Goal: Book appointment/travel/reservation

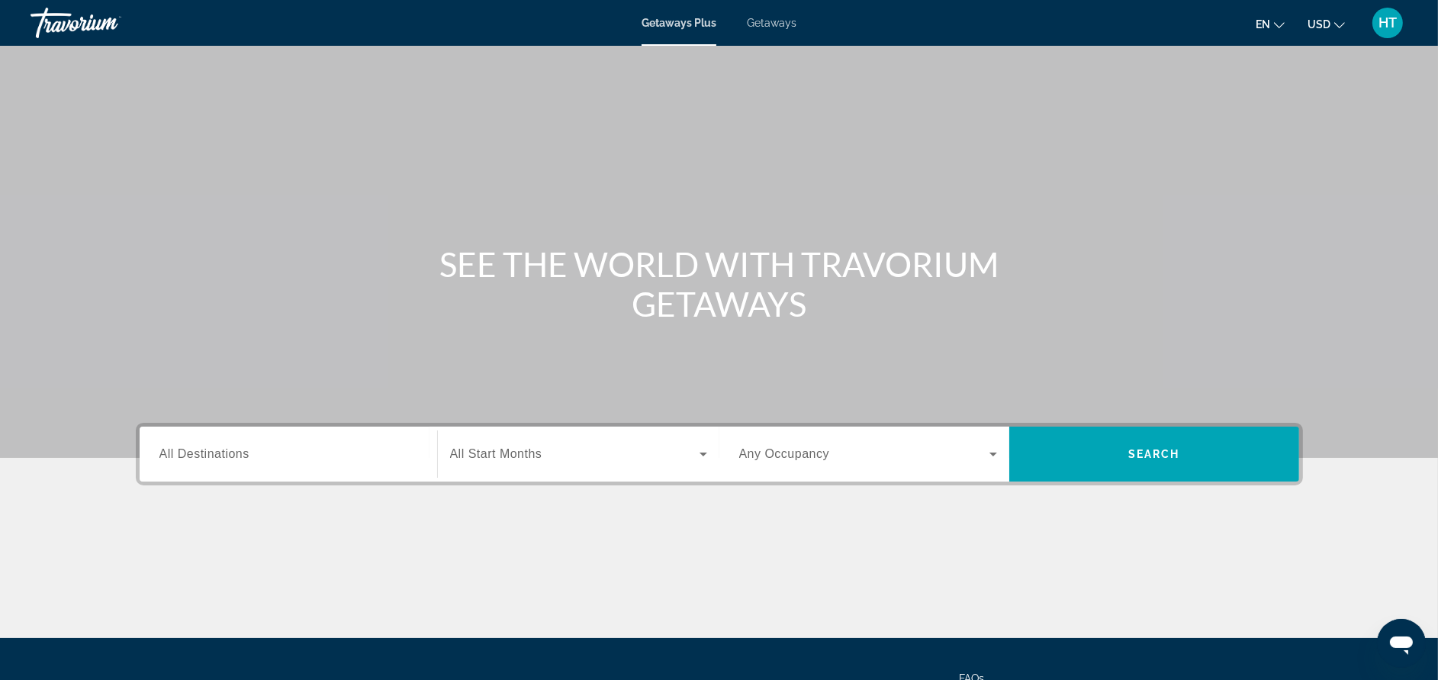
click at [275, 443] on div "Search widget" at bounding box center [288, 454] width 258 height 43
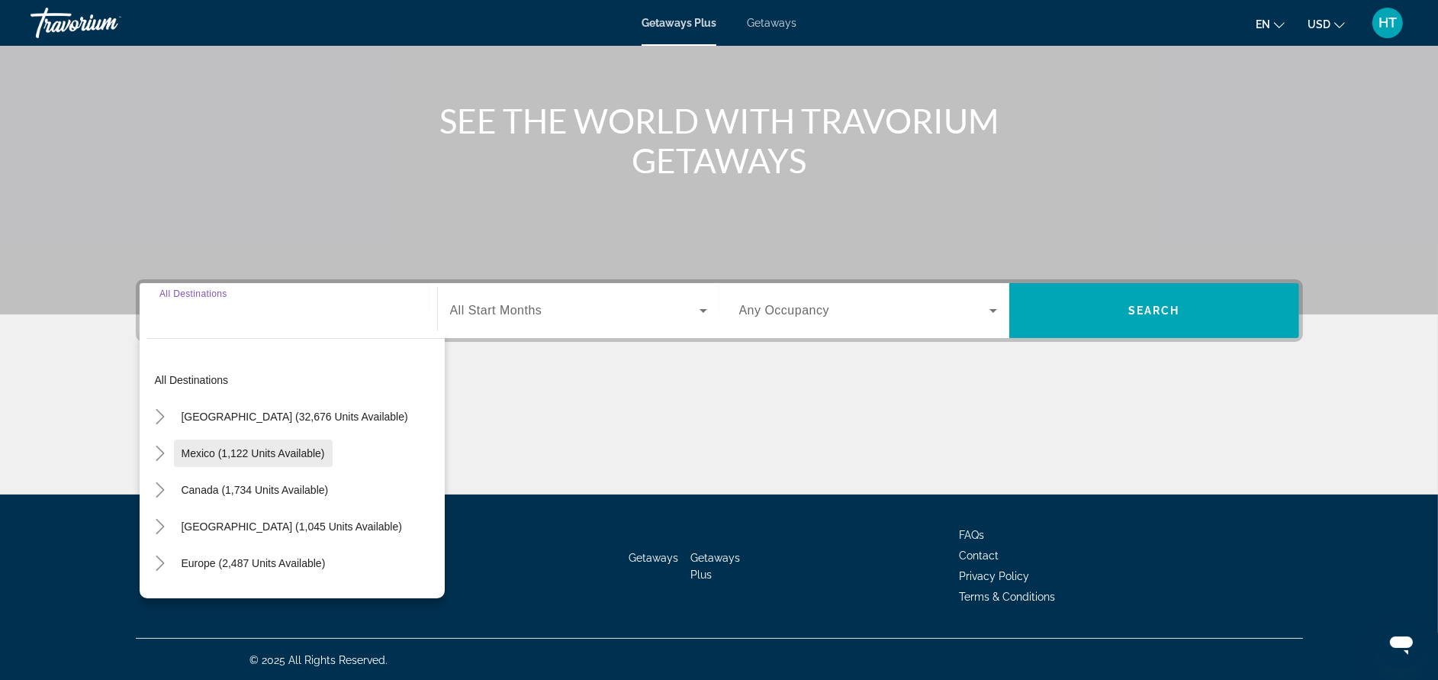
scroll to position [144, 0]
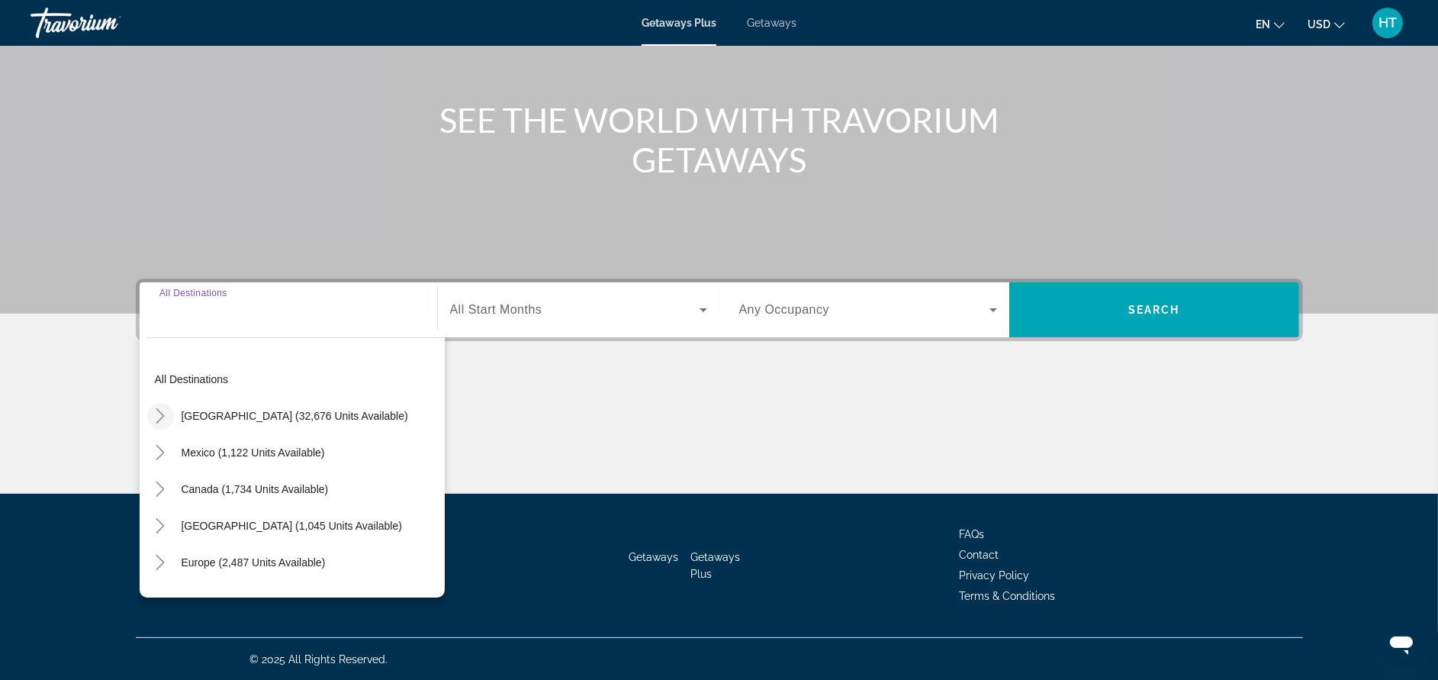
click at [166, 420] on icon "Toggle United States (32,676 units available)" at bounding box center [160, 415] width 15 height 15
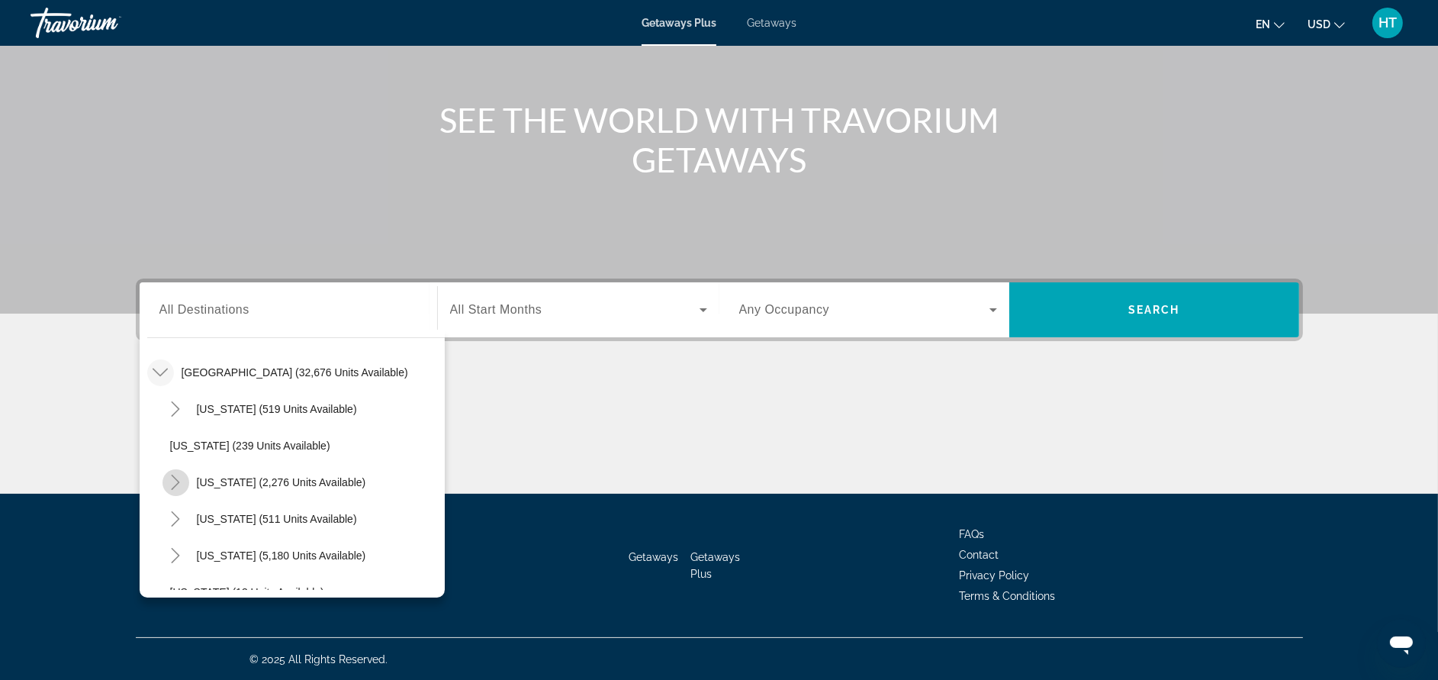
click at [175, 478] on icon "Toggle California (2,276 units available)" at bounding box center [175, 482] width 15 height 15
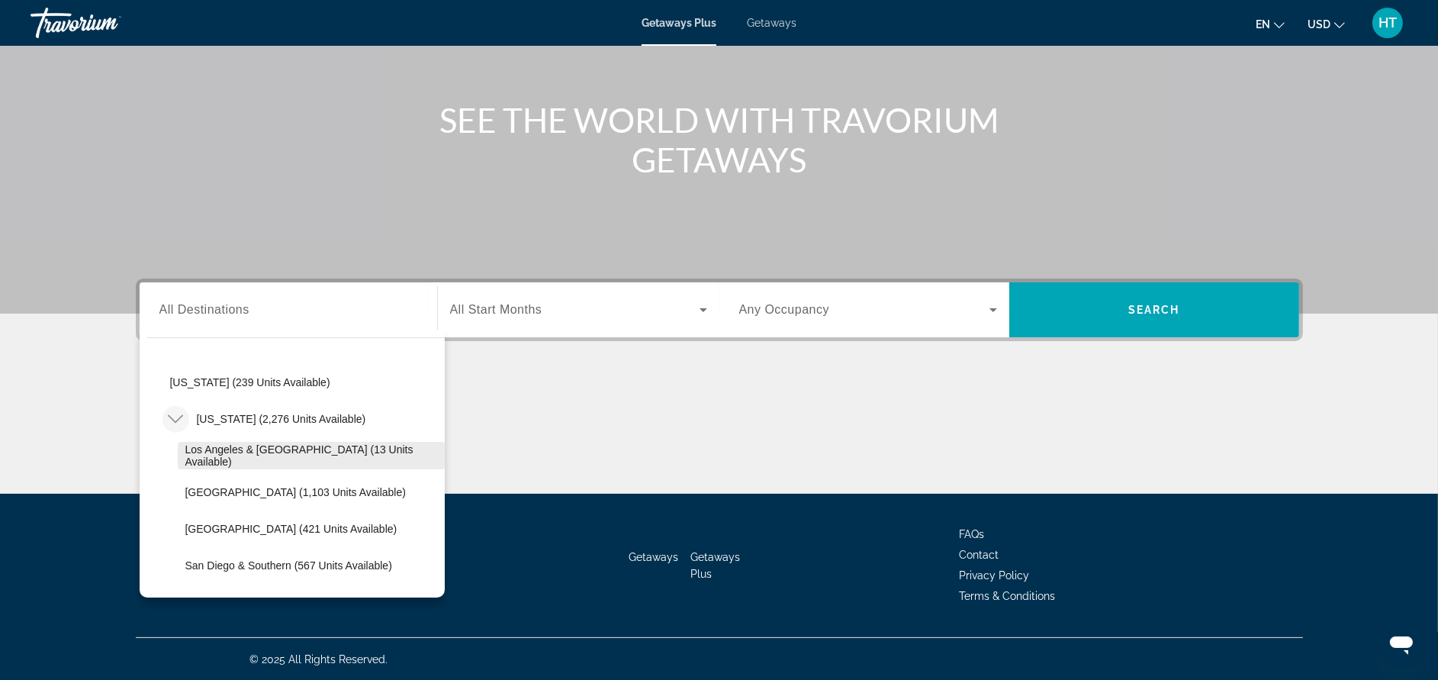
scroll to position [158, 0]
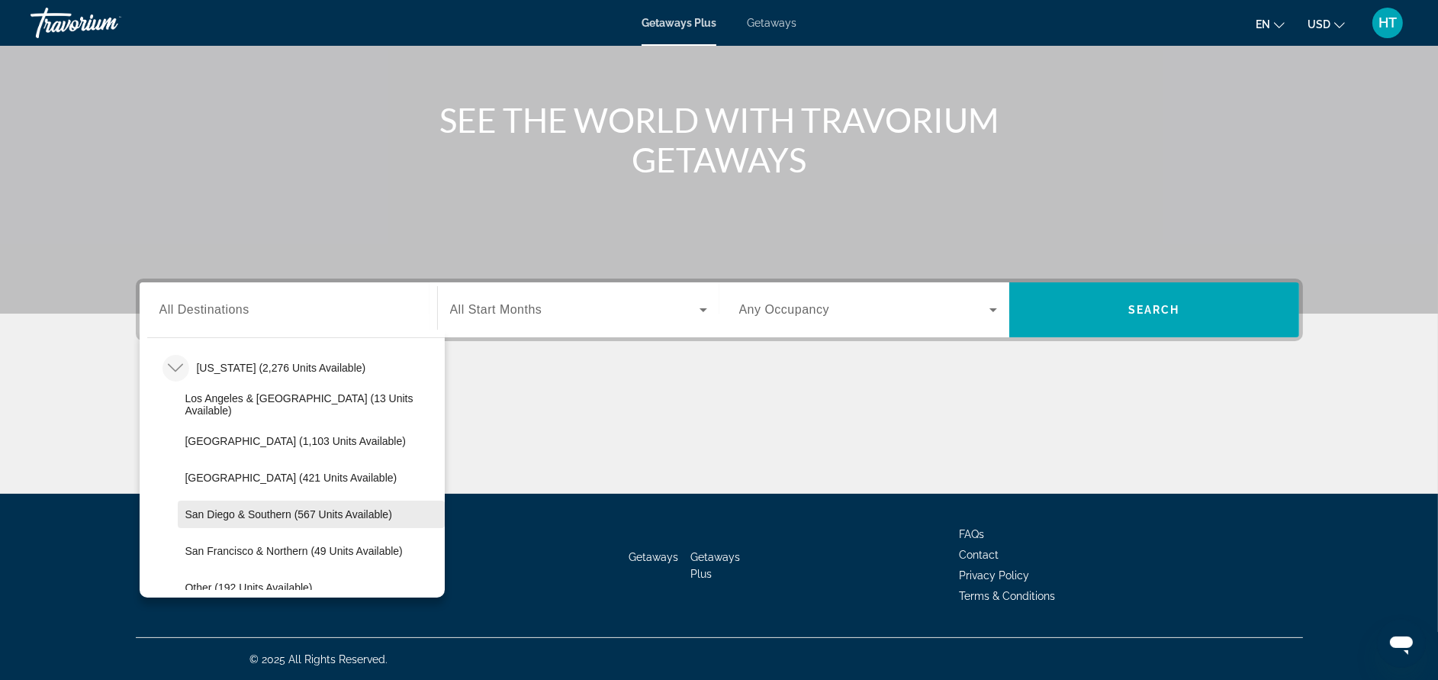
click at [201, 508] on span "San Diego & Southern (567 units available)" at bounding box center [288, 514] width 207 height 12
type input "**********"
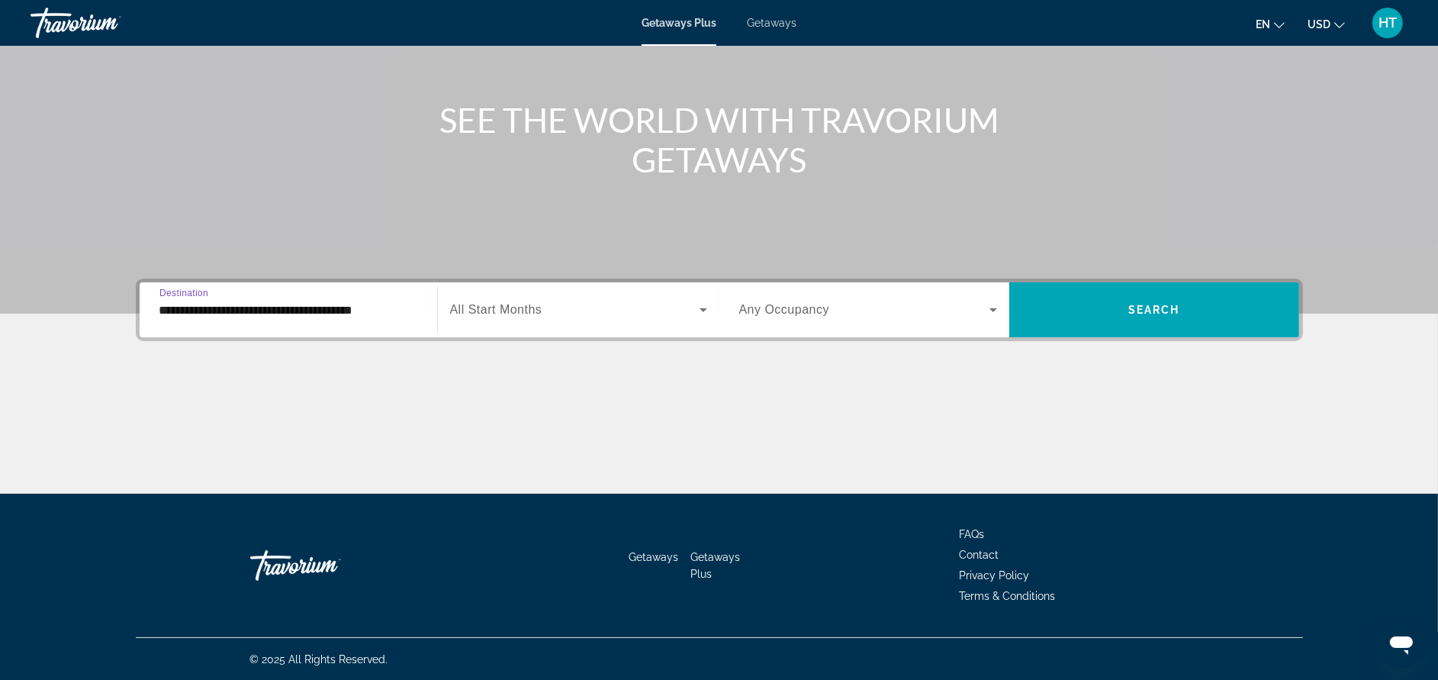
click at [497, 308] on span "All Start Months" at bounding box center [496, 309] width 92 height 13
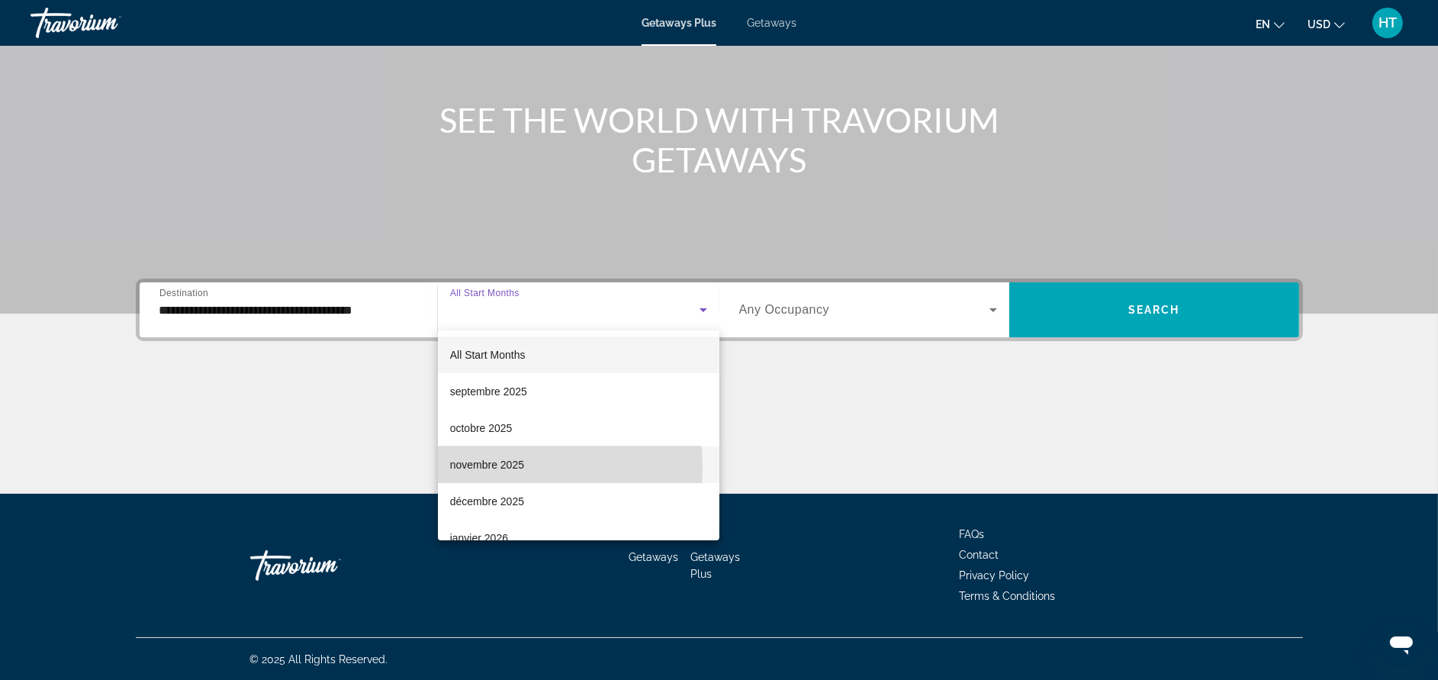
click at [497, 467] on span "novembre 2025" at bounding box center [487, 464] width 74 height 18
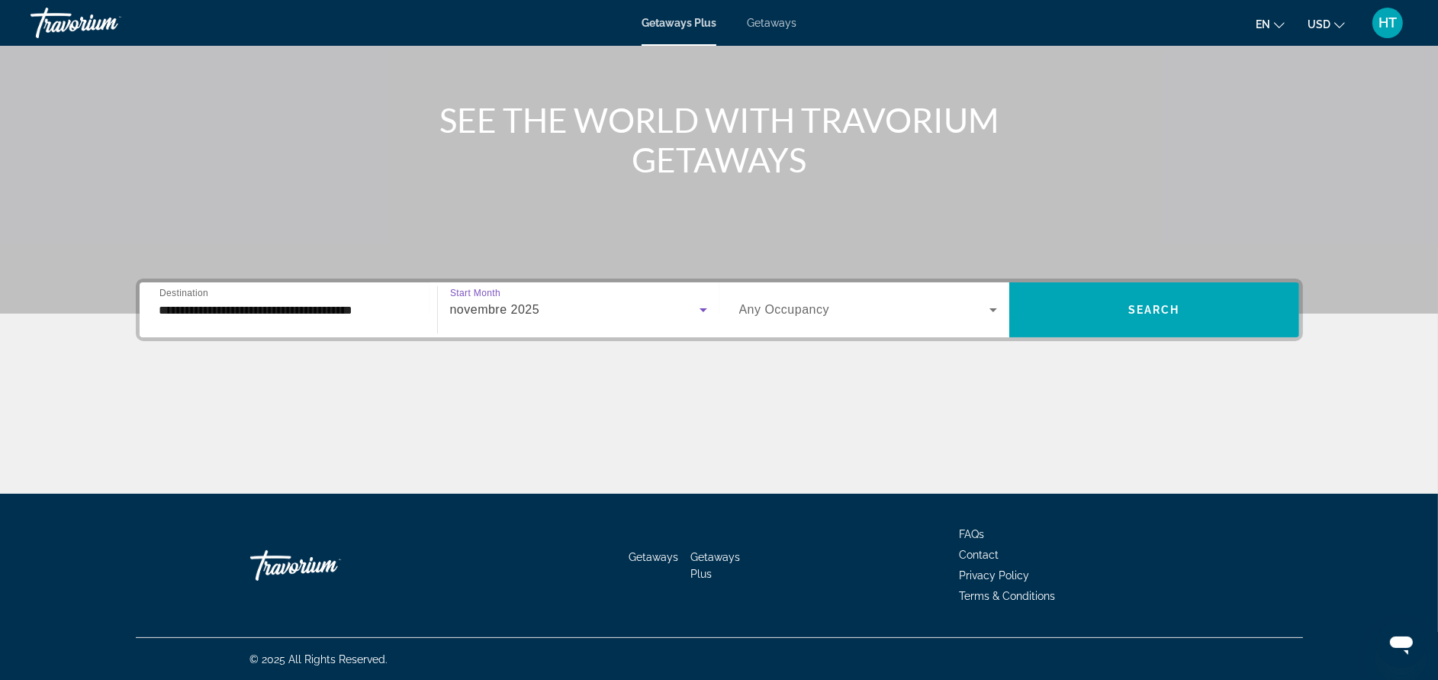
click at [812, 301] on span "Search widget" at bounding box center [864, 310] width 250 height 18
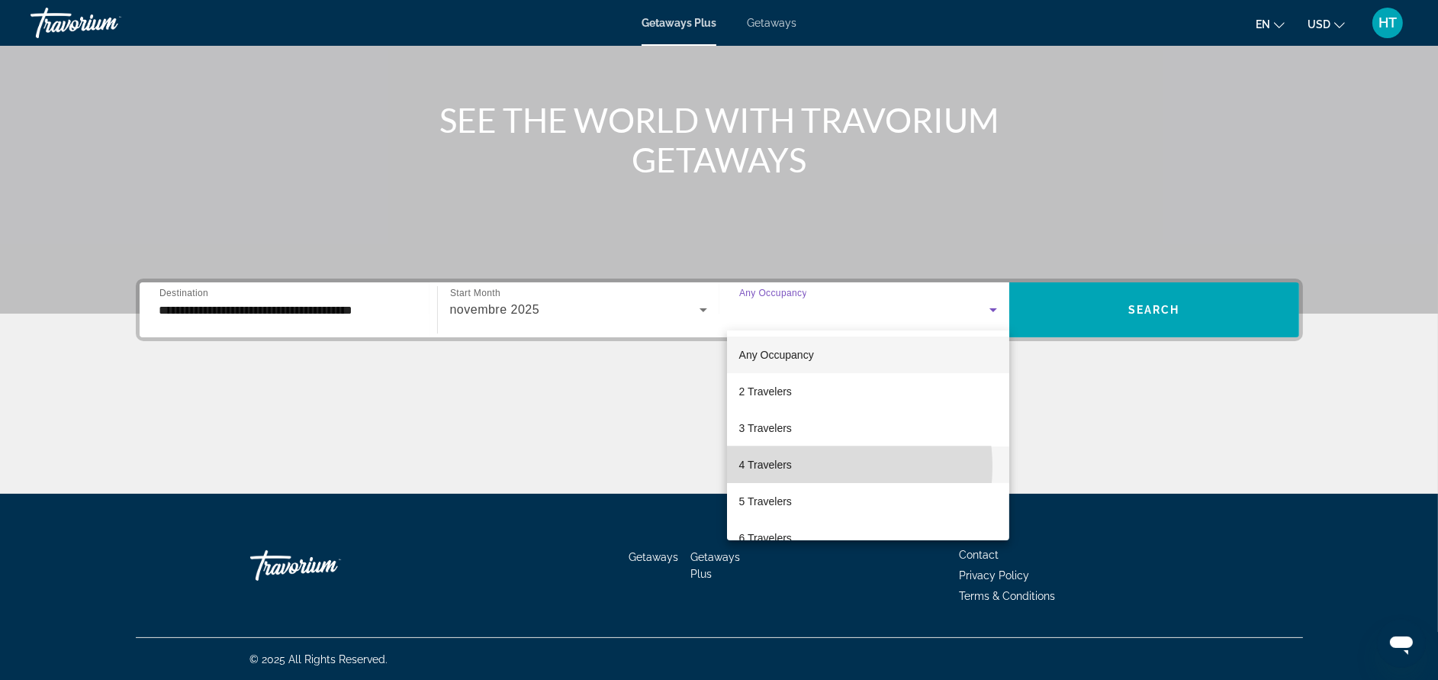
click at [805, 466] on mat-option "4 Travelers" at bounding box center [868, 464] width 282 height 37
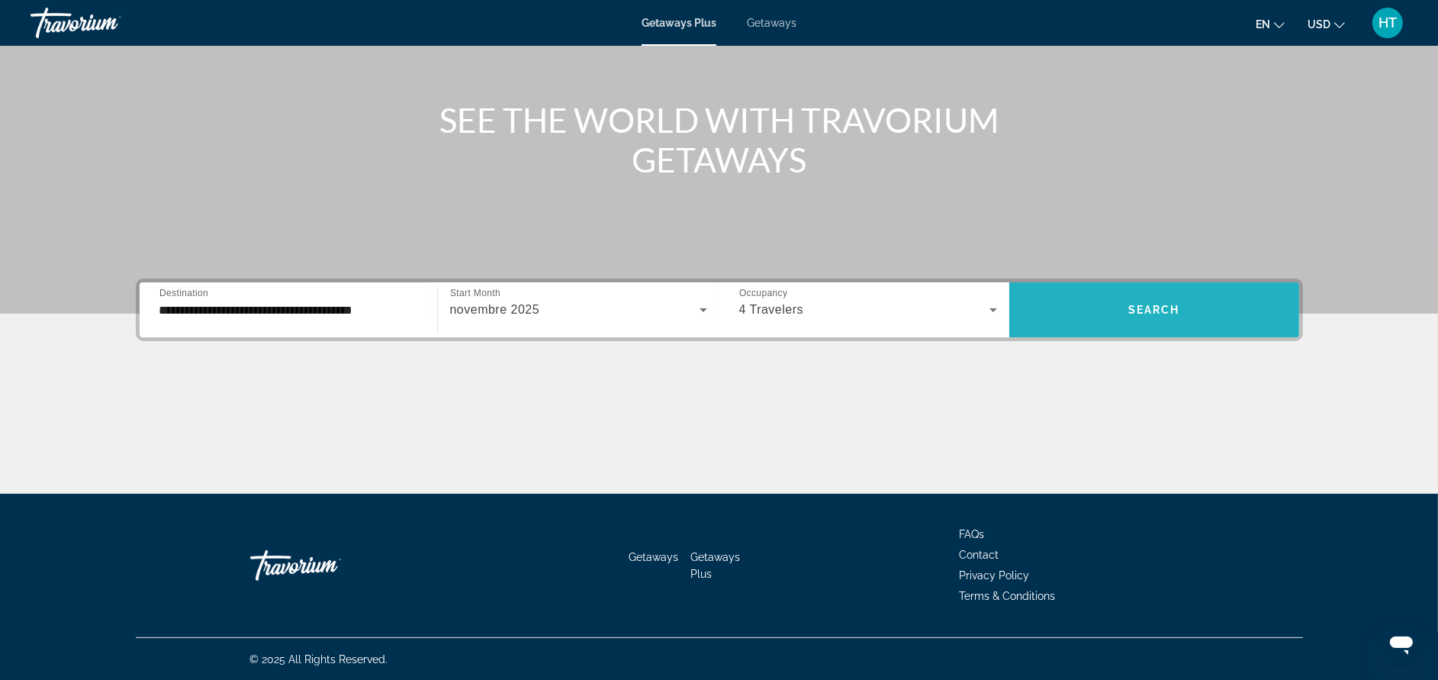
click at [1171, 317] on span "Search widget" at bounding box center [1154, 309] width 290 height 37
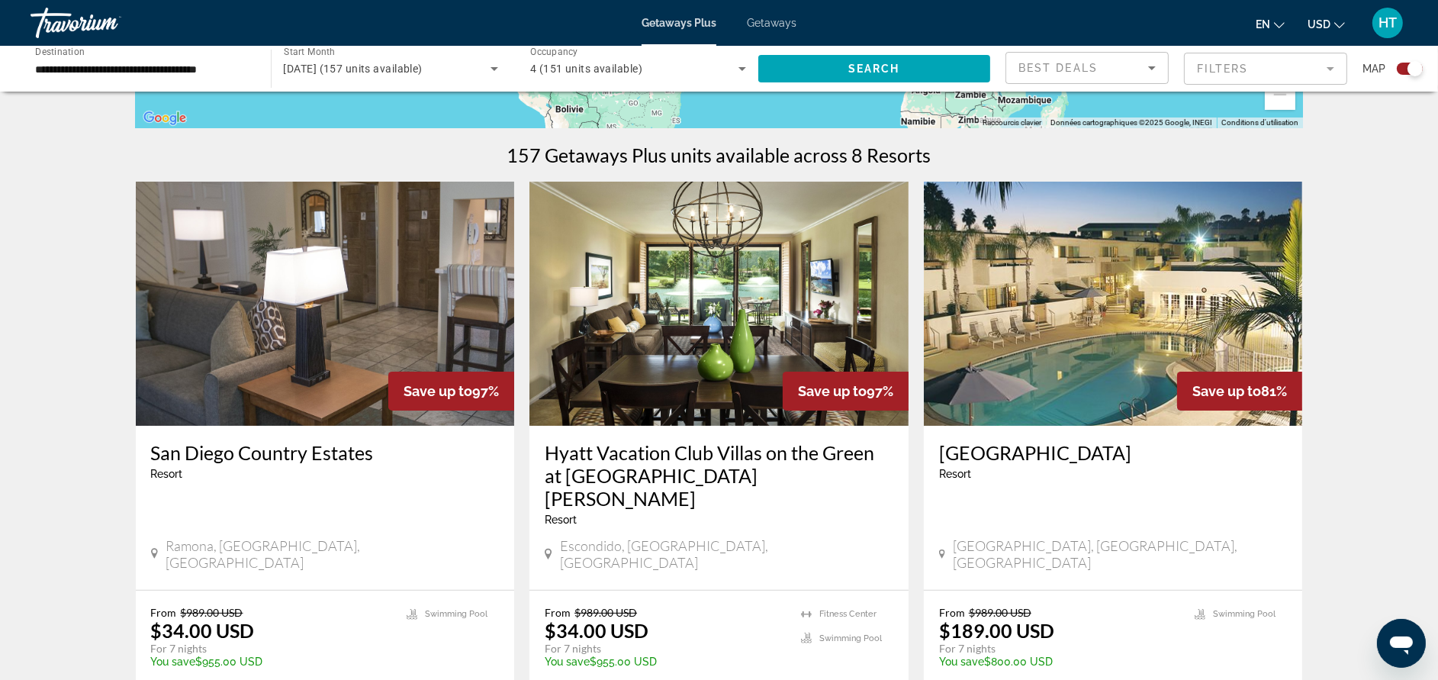
scroll to position [458, 0]
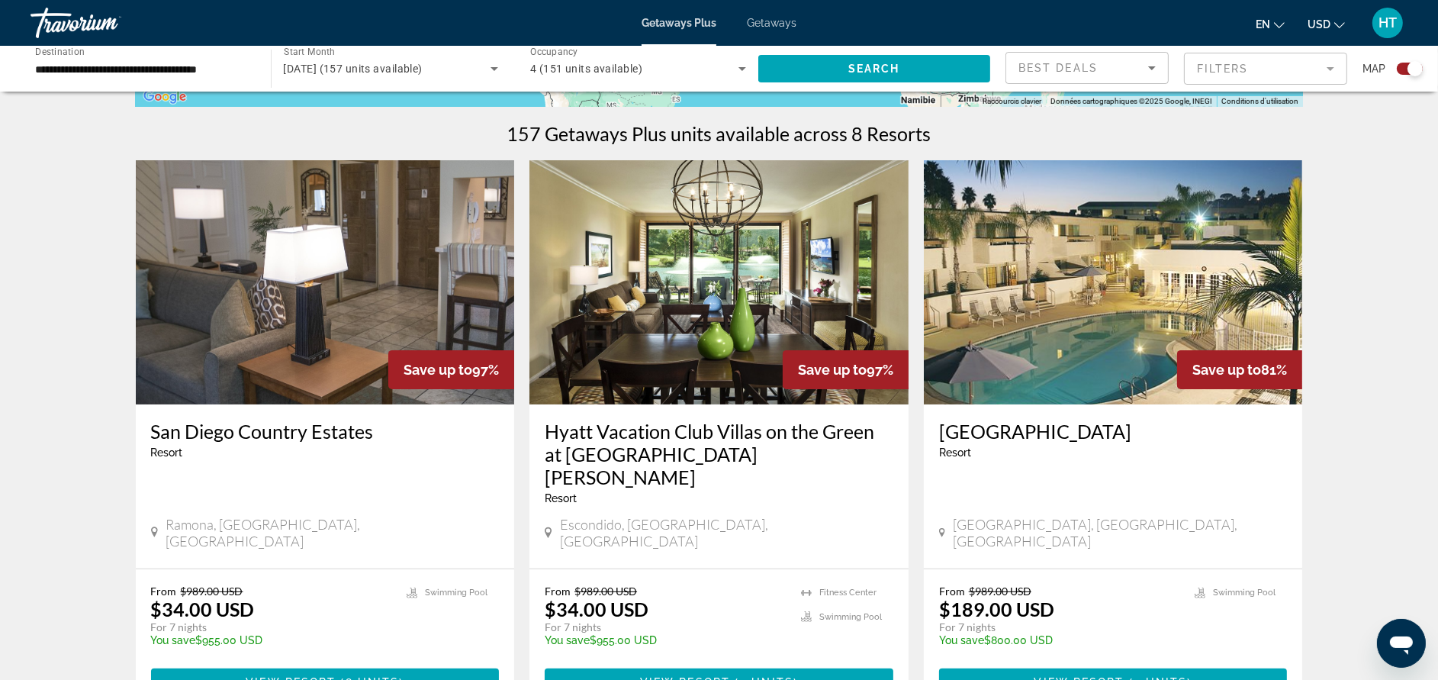
click at [1044, 439] on h3 "[GEOGRAPHIC_DATA]" at bounding box center [1113, 431] width 349 height 23
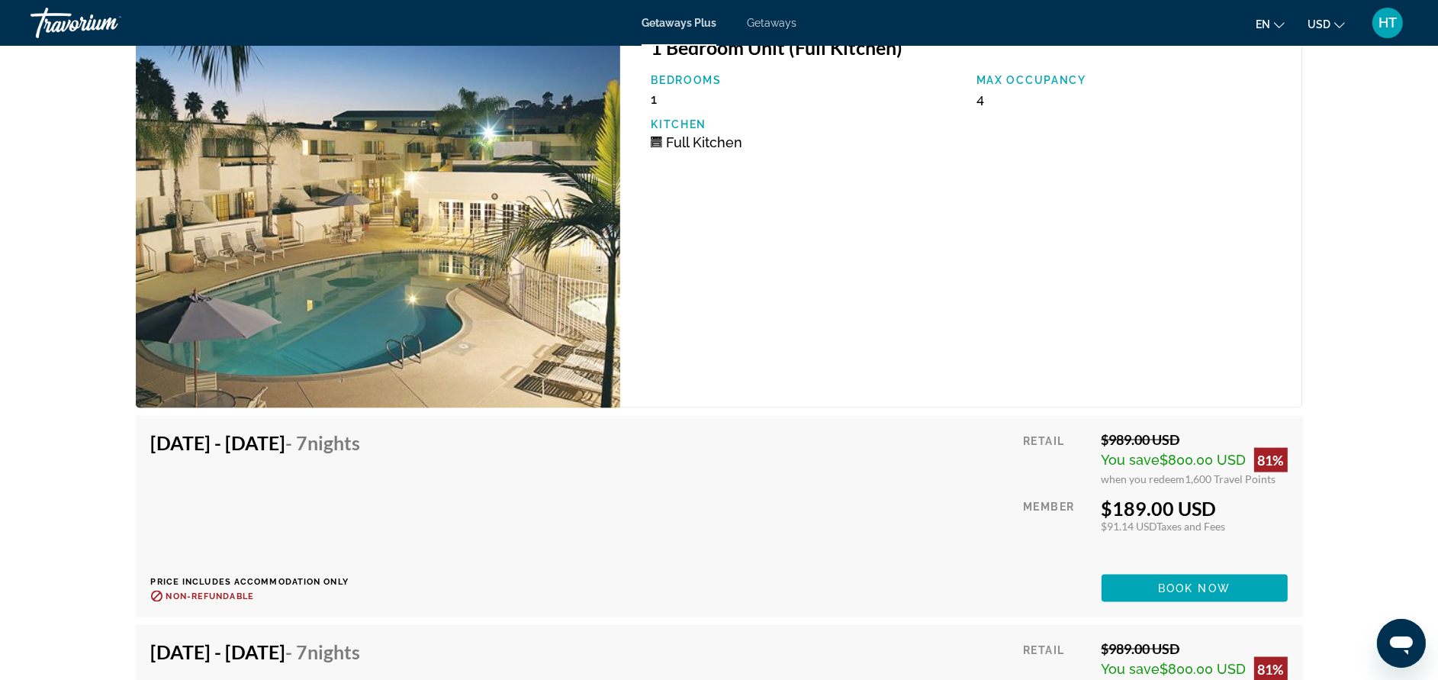
scroll to position [2637, 0]
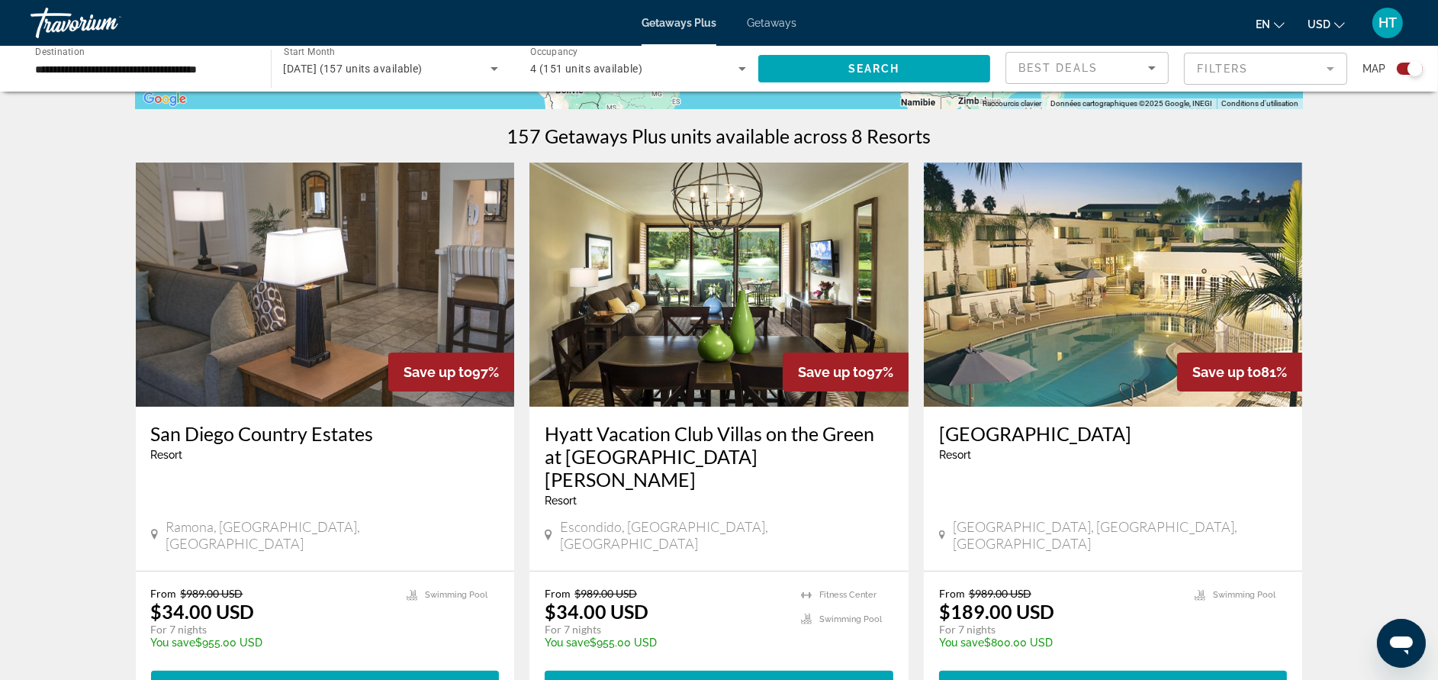
scroll to position [458, 0]
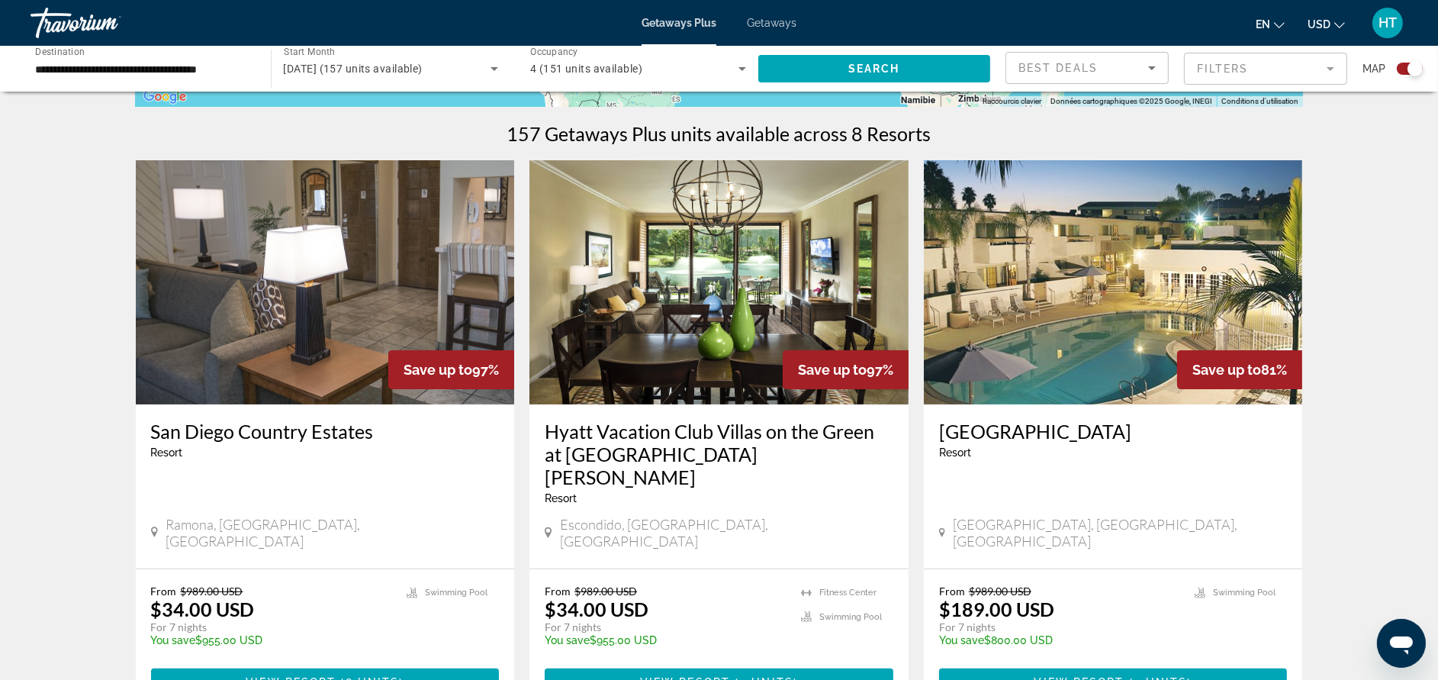
click at [678, 452] on h3 "Hyatt Vacation Club Villas on the Green at [GEOGRAPHIC_DATA][PERSON_NAME]" at bounding box center [719, 454] width 349 height 69
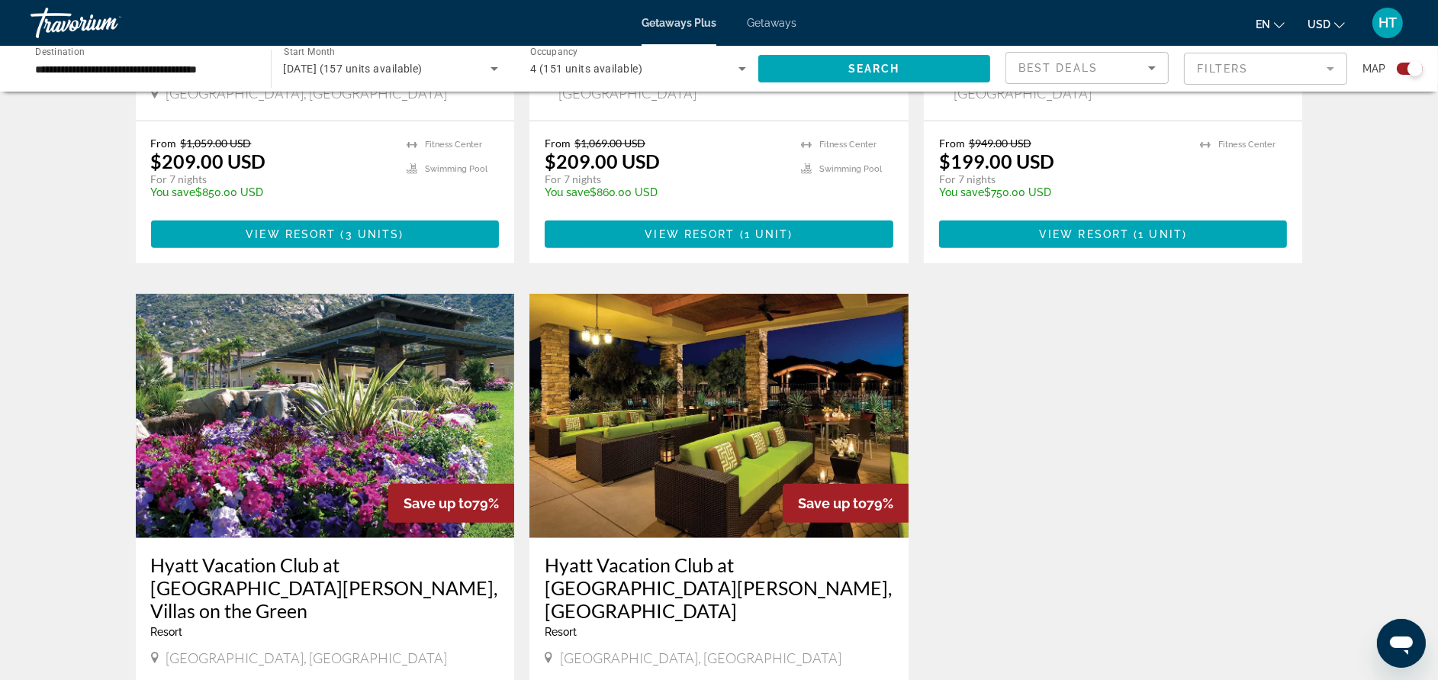
scroll to position [1487, 0]
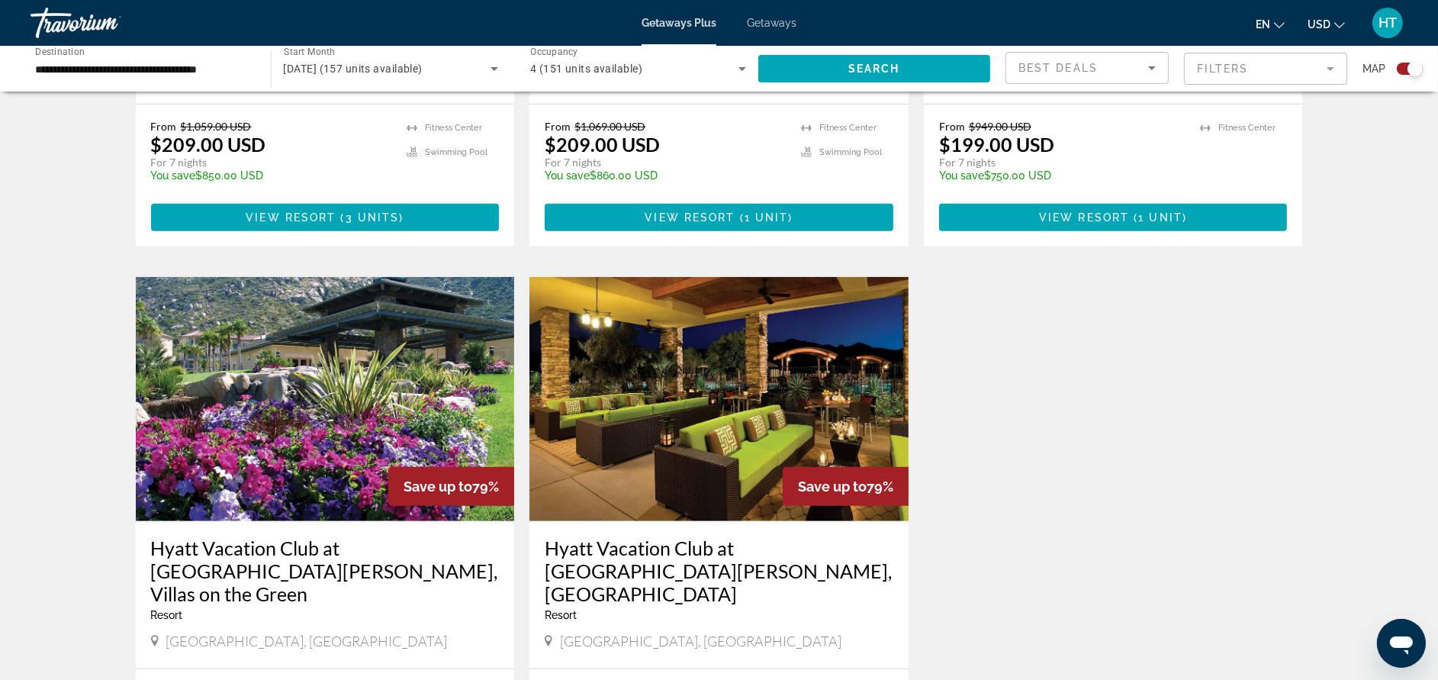
click at [232, 536] on h3 "Hyatt Vacation Club at [GEOGRAPHIC_DATA][PERSON_NAME], Villas on the Green" at bounding box center [325, 570] width 349 height 69
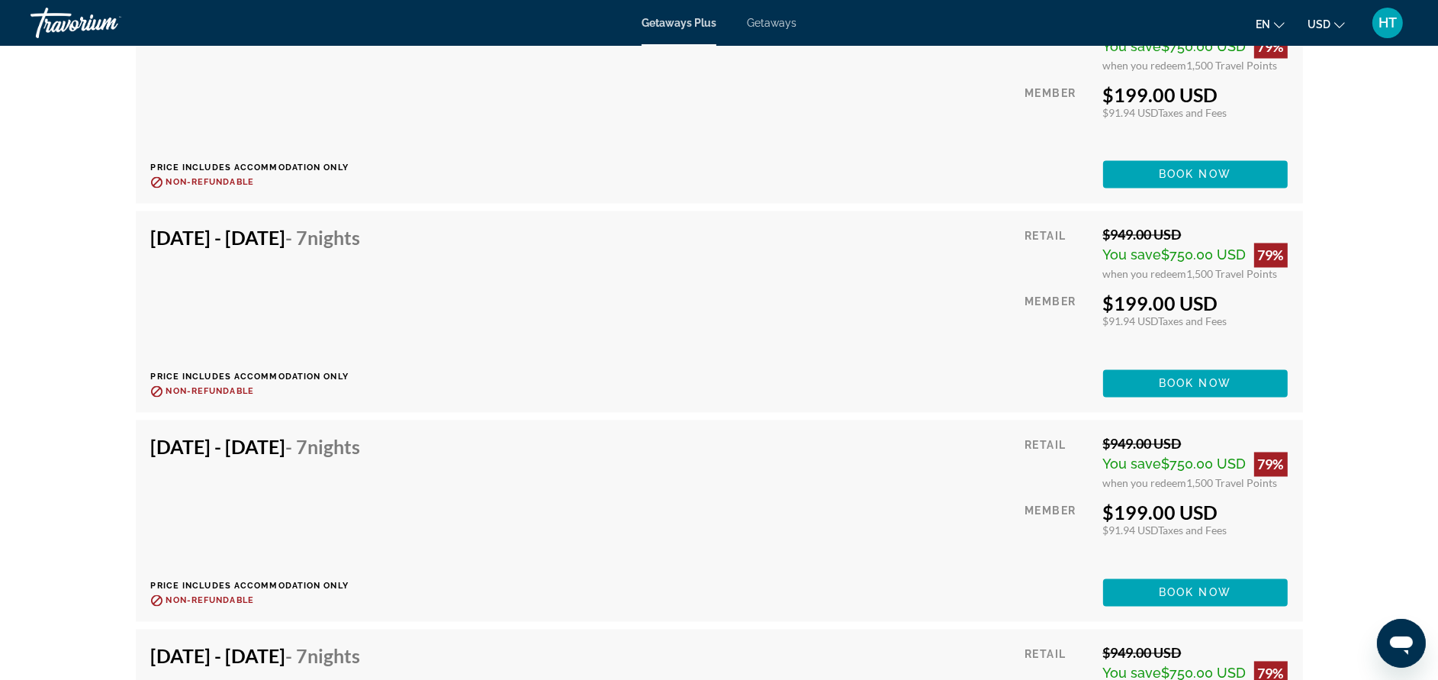
scroll to position [3662, 0]
